Goal: Information Seeking & Learning: Learn about a topic

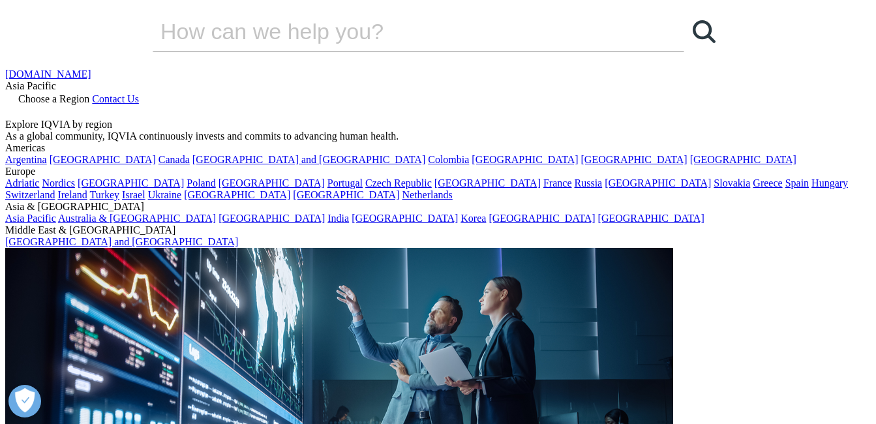
click at [104, 71] on img at bounding box center [105, 76] width 104 height 19
